Goal: Find specific page/section: Find specific page/section

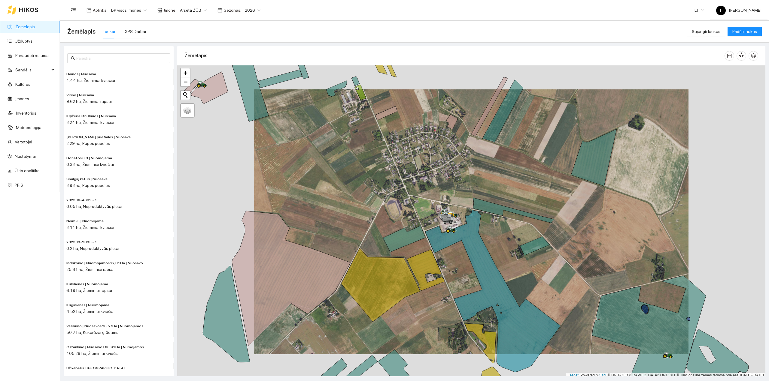
scroll to position [2, 0]
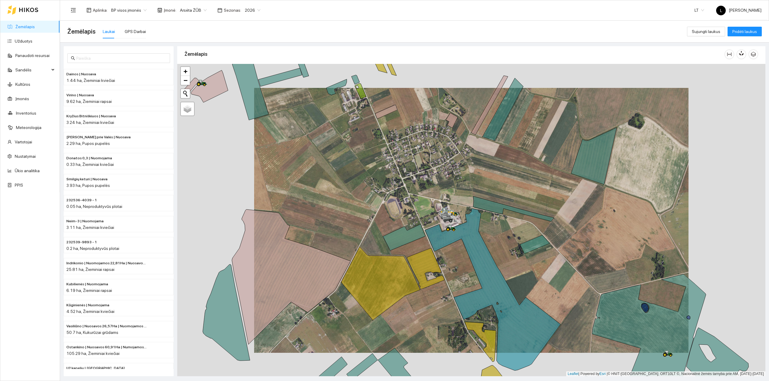
drag, startPoint x: 370, startPoint y: 171, endPoint x: 341, endPoint y: 142, distance: 41.0
click at [342, 142] on div at bounding box center [471, 220] width 588 height 313
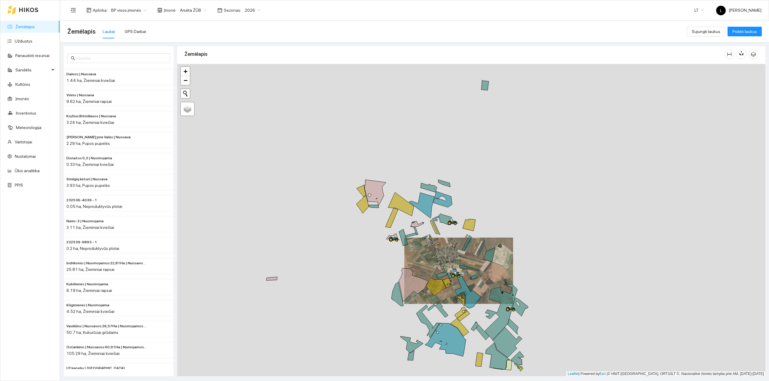
drag, startPoint x: 551, startPoint y: 322, endPoint x: 508, endPoint y: 281, distance: 59.1
click at [511, 275] on div at bounding box center [471, 220] width 588 height 313
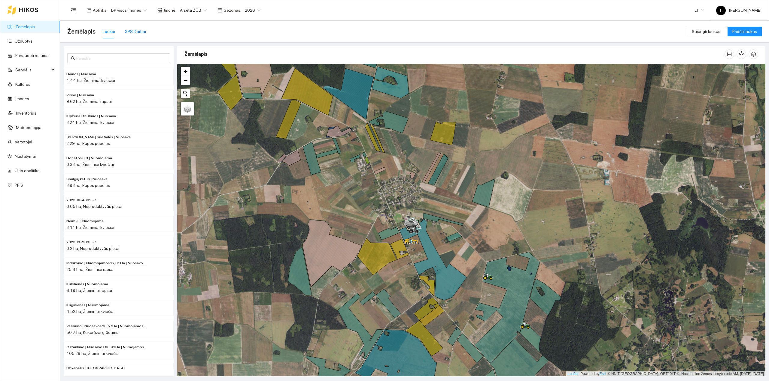
click at [134, 32] on div "GPS Darbai" at bounding box center [135, 31] width 21 height 7
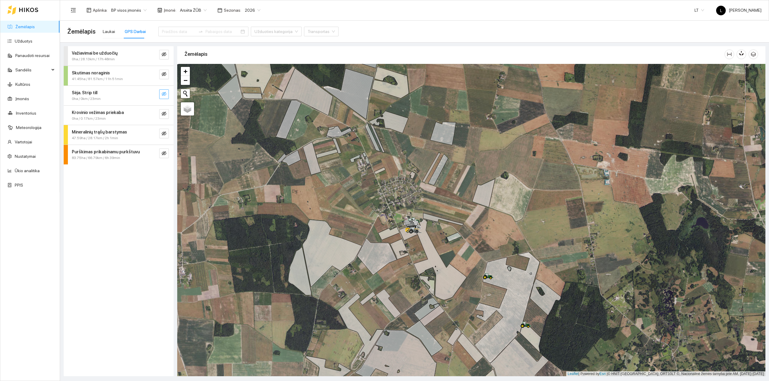
click at [166, 94] on button "button" at bounding box center [164, 95] width 10 height 10
click at [166, 94] on icon "eye" at bounding box center [164, 94] width 5 height 5
click at [166, 112] on icon "eye-invisible" at bounding box center [164, 113] width 5 height 5
click at [166, 113] on icon "eye" at bounding box center [164, 113] width 5 height 5
click at [164, 133] on icon "eye-invisible" at bounding box center [164, 133] width 5 height 5
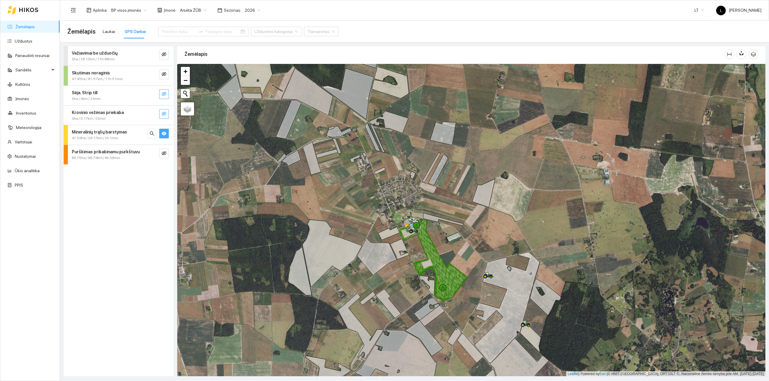
click at [164, 133] on icon "eye" at bounding box center [164, 134] width 5 height 4
click at [163, 154] on icon "eye-invisible" at bounding box center [164, 153] width 5 height 5
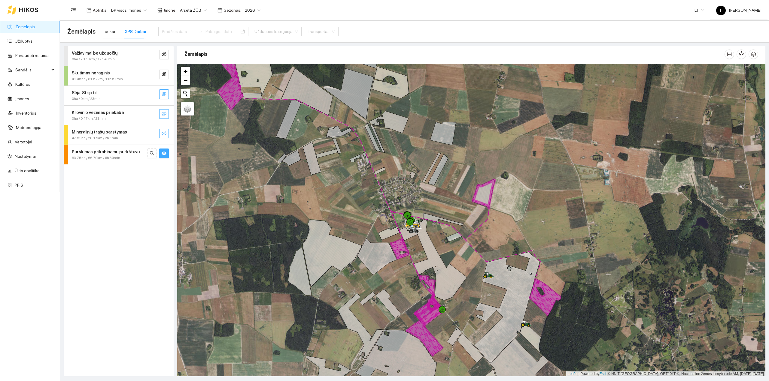
click at [162, 153] on icon "eye" at bounding box center [164, 153] width 5 height 5
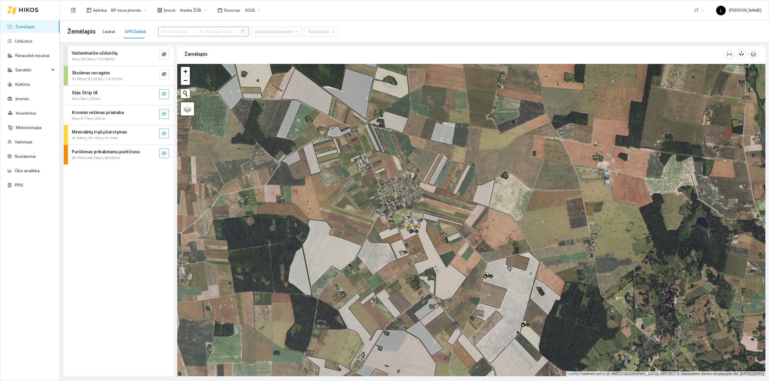
click at [177, 36] on div at bounding box center [203, 32] width 90 height 10
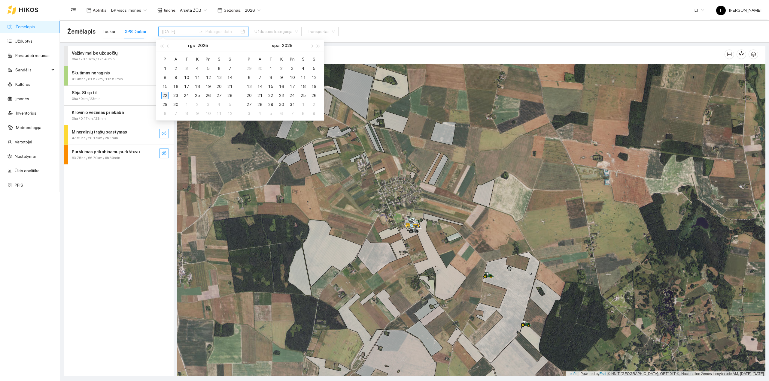
type input "[DATE]"
click at [165, 94] on div "22" at bounding box center [164, 95] width 7 height 7
click at [165, 96] on div "22" at bounding box center [164, 95] width 7 height 7
type input "[DATE]"
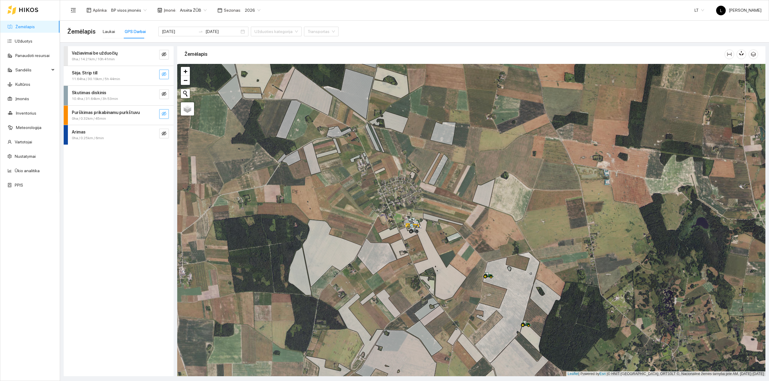
click at [166, 115] on icon "eye-invisible" at bounding box center [164, 113] width 5 height 5
click at [166, 115] on icon "eye" at bounding box center [164, 113] width 5 height 5
click at [165, 76] on icon "eye-invisible" at bounding box center [164, 74] width 5 height 5
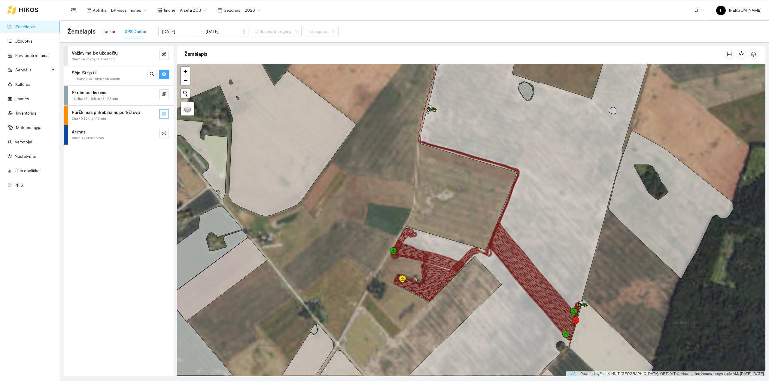
drag, startPoint x: 494, startPoint y: 301, endPoint x: 449, endPoint y: 227, distance: 86.3
click at [451, 227] on div at bounding box center [471, 220] width 588 height 313
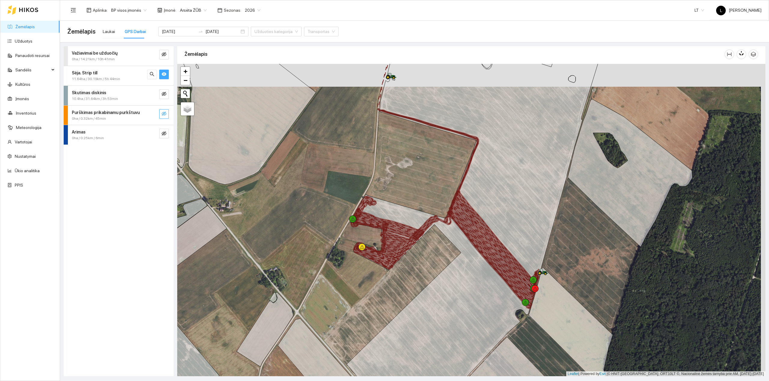
drag, startPoint x: 450, startPoint y: 255, endPoint x: 435, endPoint y: 288, distance: 36.3
click at [435, 288] on div at bounding box center [471, 220] width 588 height 313
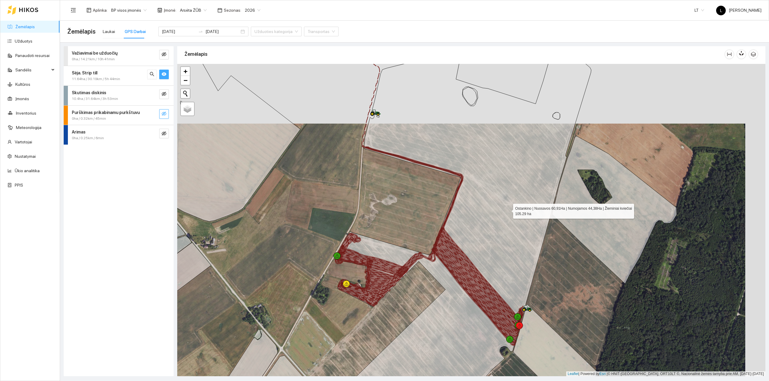
drag, startPoint x: 508, startPoint y: 207, endPoint x: 500, endPoint y: 272, distance: 65.7
click at [500, 272] on icon at bounding box center [461, 224] width 260 height 377
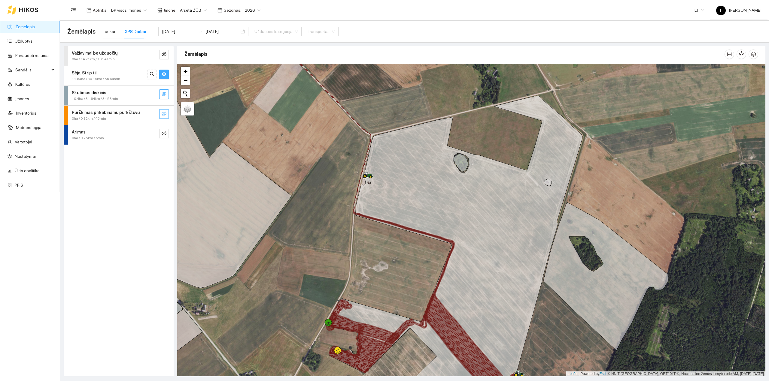
click at [165, 93] on icon "eye-invisible" at bounding box center [164, 94] width 5 height 4
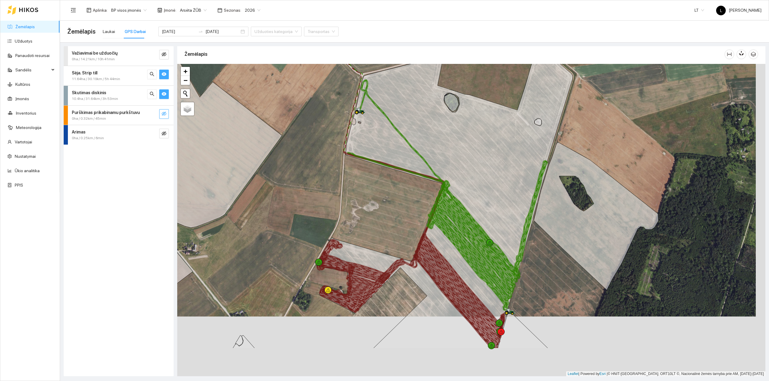
drag, startPoint x: 396, startPoint y: 218, endPoint x: 380, endPoint y: 177, distance: 43.8
click at [380, 177] on div at bounding box center [471, 220] width 588 height 313
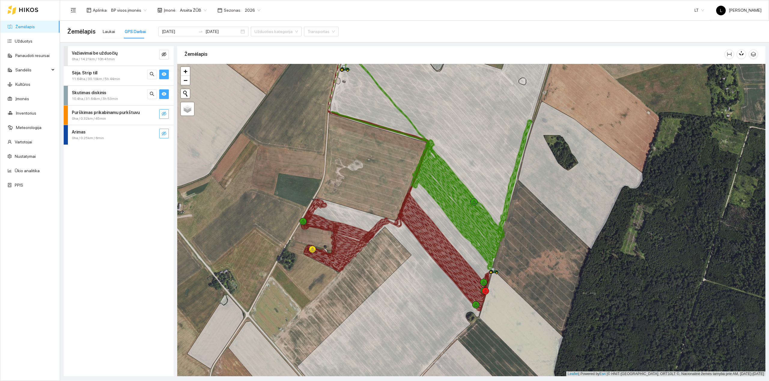
click at [162, 135] on icon "eye-invisible" at bounding box center [164, 134] width 5 height 4
click at [148, 133] on button "button" at bounding box center [152, 134] width 10 height 10
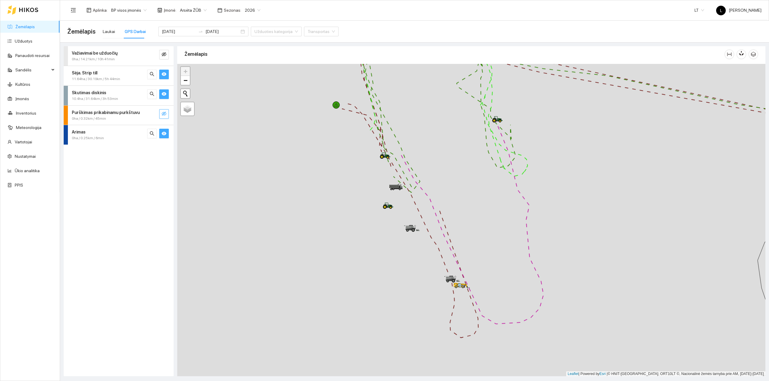
click at [169, 135] on div "Arimas 0ha / 0.25km / 6min" at bounding box center [119, 135] width 110 height 20
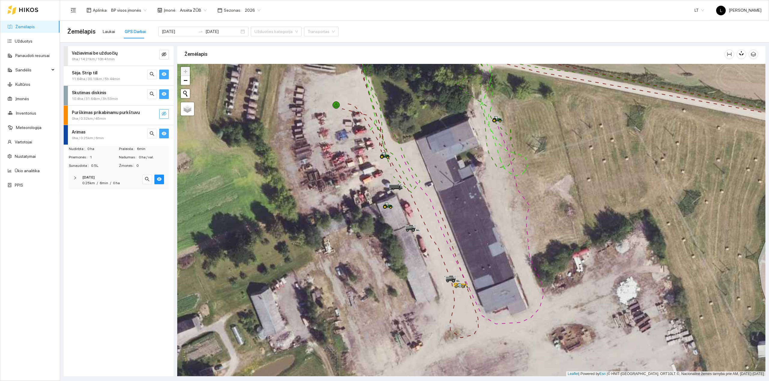
click at [165, 135] on icon "eye" at bounding box center [164, 134] width 5 height 4
click at [165, 135] on icon "eye-invisible" at bounding box center [164, 133] width 5 height 5
click at [165, 135] on icon "eye" at bounding box center [164, 134] width 5 height 4
click at [165, 135] on icon "eye-invisible" at bounding box center [164, 133] width 5 height 5
click at [165, 135] on icon "eye" at bounding box center [164, 134] width 5 height 4
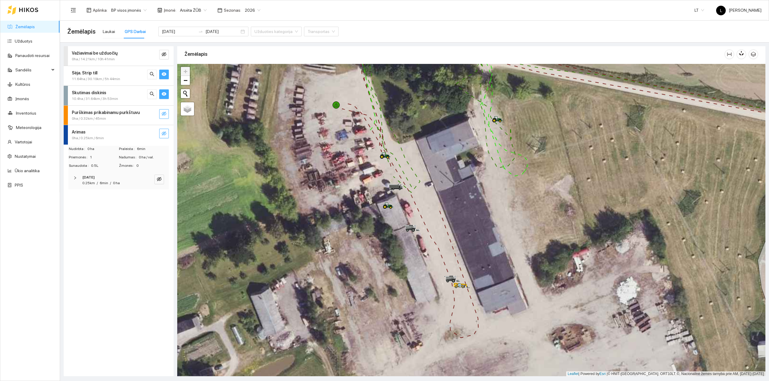
click at [163, 94] on icon "eye" at bounding box center [164, 94] width 5 height 4
click at [162, 80] on div "Sėja. Strip till 11.64ha / 30.19km / 5h 44min" at bounding box center [119, 76] width 110 height 20
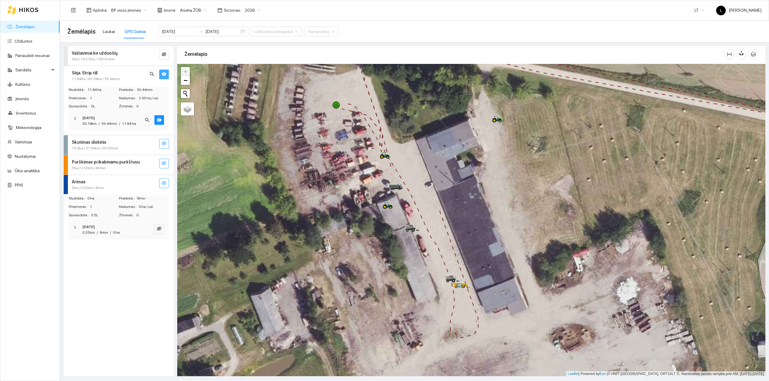
click at [162, 75] on icon "eye" at bounding box center [164, 74] width 5 height 4
click at [114, 74] on div "Sėja. Strip till" at bounding box center [109, 73] width 74 height 7
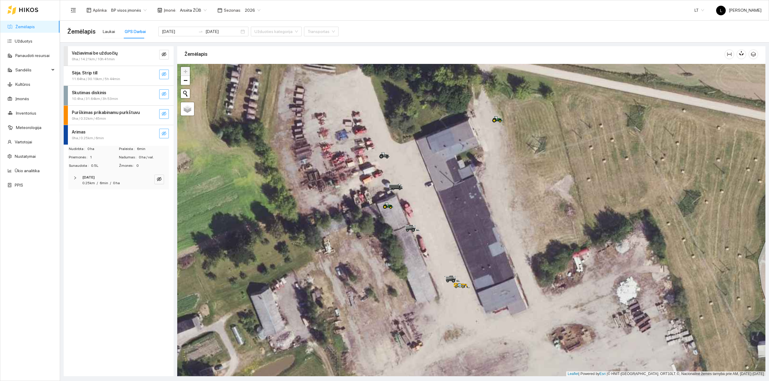
click at [100, 135] on div "Arimas" at bounding box center [109, 132] width 74 height 7
click at [103, 27] on div "Laukai" at bounding box center [109, 32] width 12 height 14
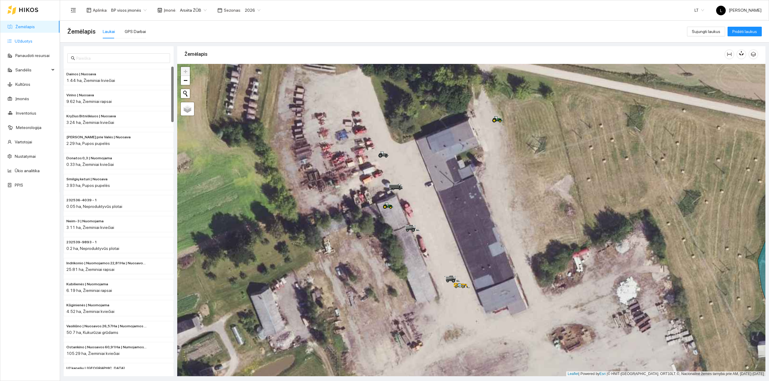
click at [29, 39] on link "Užduotys" at bounding box center [24, 41] width 18 height 5
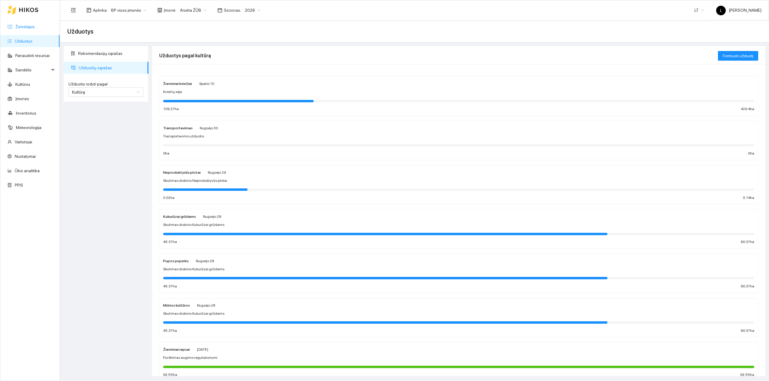
click at [29, 28] on link "Žemėlapis" at bounding box center [25, 26] width 20 height 5
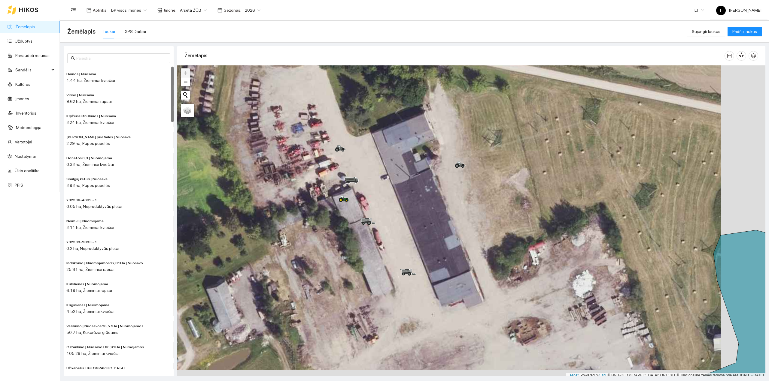
scroll to position [2, 0]
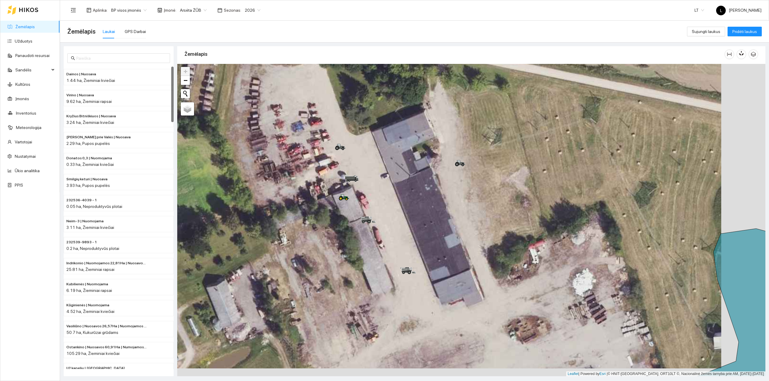
drag, startPoint x: 456, startPoint y: 232, endPoint x: 411, endPoint y: 232, distance: 44.5
click at [416, 224] on div at bounding box center [471, 220] width 588 height 313
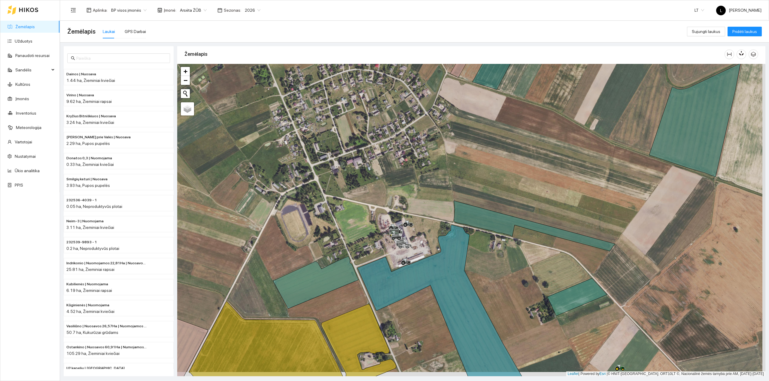
drag, startPoint x: 489, startPoint y: 294, endPoint x: 430, endPoint y: 104, distance: 198.9
click at [430, 105] on div at bounding box center [471, 220] width 588 height 313
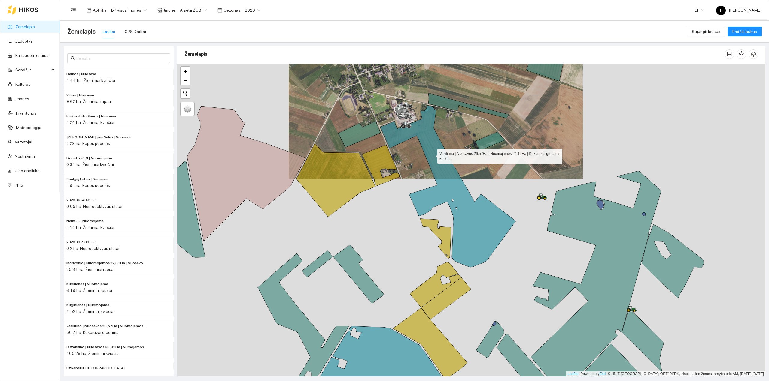
drag, startPoint x: 475, startPoint y: 259, endPoint x: 479, endPoint y: 273, distance: 15.1
click at [479, 268] on icon at bounding box center [447, 186] width 135 height 162
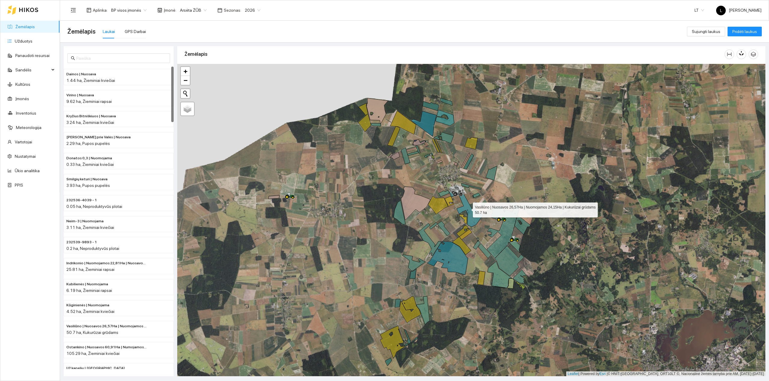
click at [29, 28] on link "Žemėlapis" at bounding box center [25, 26] width 20 height 5
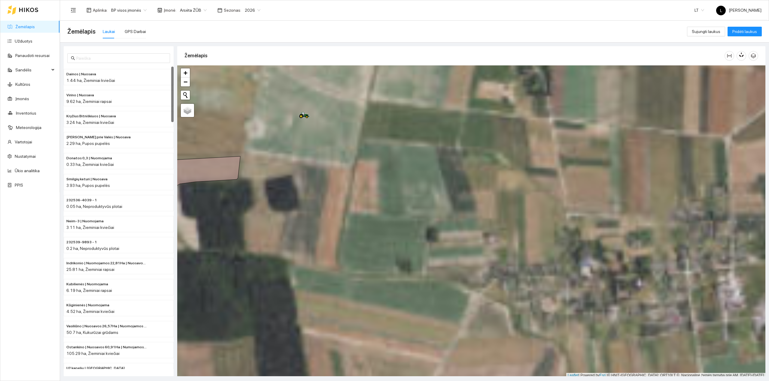
scroll to position [2, 0]
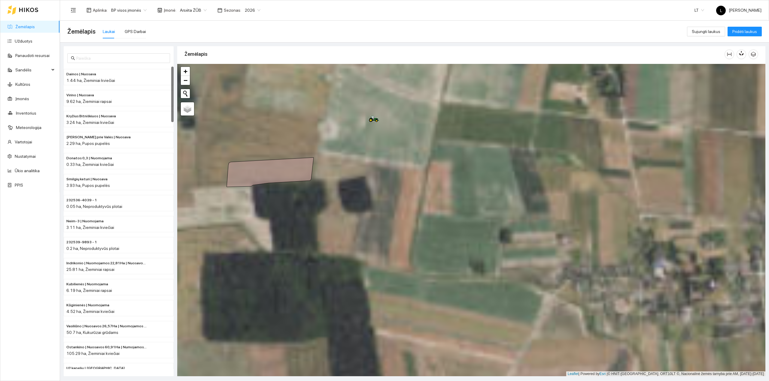
drag, startPoint x: 278, startPoint y: 173, endPoint x: 347, endPoint y: 178, distance: 68.7
click at [347, 174] on div at bounding box center [471, 220] width 588 height 313
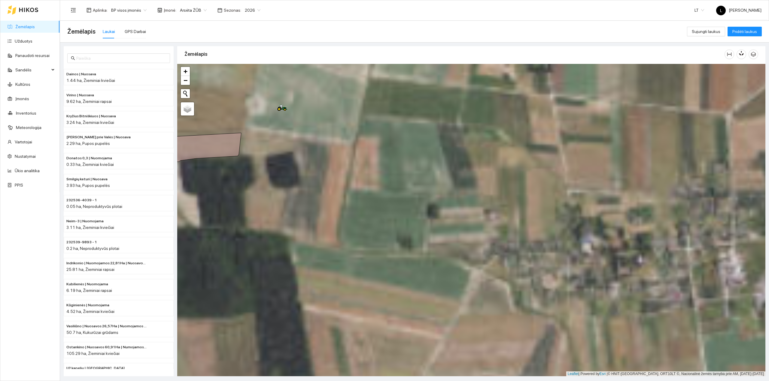
drag, startPoint x: 459, startPoint y: 218, endPoint x: 255, endPoint y: 175, distance: 208.6
click at [255, 175] on div at bounding box center [471, 220] width 588 height 313
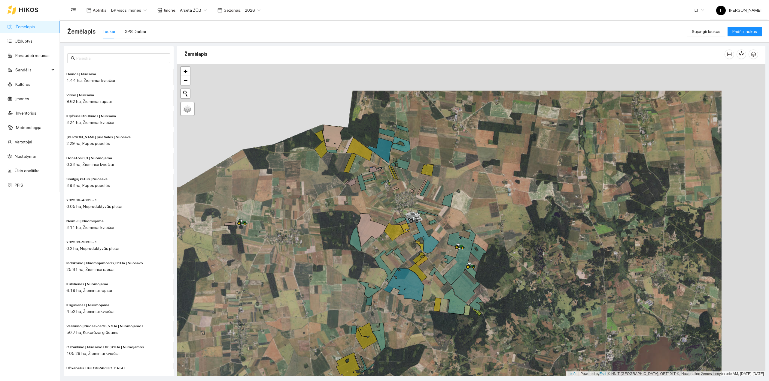
drag, startPoint x: 507, startPoint y: 285, endPoint x: 457, endPoint y: 259, distance: 56.7
click at [431, 254] on div at bounding box center [471, 220] width 588 height 313
